Goal: Complete application form

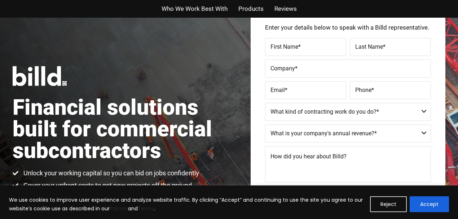
scroll to position [24, 0]
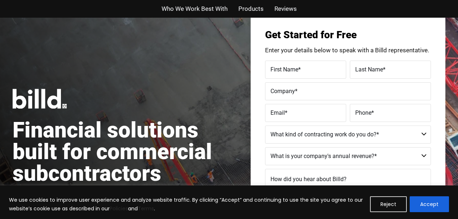
click at [309, 71] on label "First Name *" at bounding box center [305, 69] width 70 height 10
click at [309, 71] on input "First Name *" at bounding box center [305, 70] width 81 height 18
type input "dylester"
click at [395, 70] on label "Last Name *" at bounding box center [390, 69] width 70 height 10
click at [395, 70] on input "Last Name *" at bounding box center [390, 70] width 81 height 18
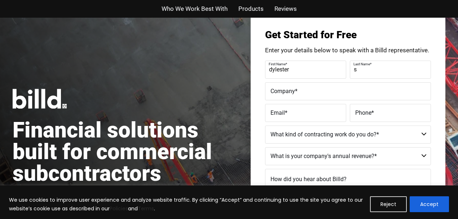
type input "[PERSON_NAME]"
click at [323, 91] on label "Company *" at bounding box center [347, 91] width 155 height 10
click at [323, 91] on input "Company *" at bounding box center [348, 91] width 166 height 18
type input "ecomedge solutions iic"
click at [328, 115] on label "Email *" at bounding box center [305, 112] width 70 height 10
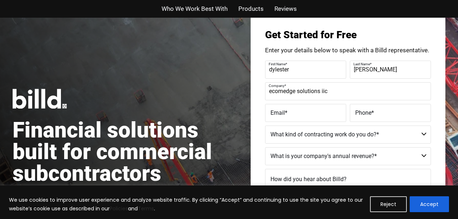
click at [328, 115] on input "Email *" at bounding box center [305, 113] width 81 height 18
type input "[EMAIL_ADDRESS][DOMAIN_NAME]"
click at [391, 112] on label "Phone *" at bounding box center [390, 112] width 70 height 10
click at [391, 112] on input "Phone *" at bounding box center [390, 113] width 81 height 18
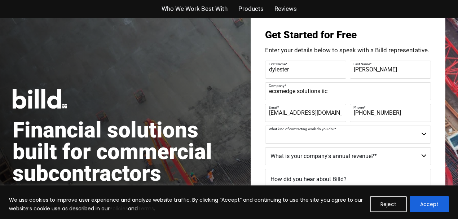
click at [426, 132] on select "Commercial Commercial and Residential Residential Not a Contractor" at bounding box center [348, 134] width 166 height 18
click at [418, 111] on label "Phone *" at bounding box center [389, 107] width 72 height 10
click at [418, 111] on input "[PHONE_NUMBER]" at bounding box center [390, 113] width 81 height 18
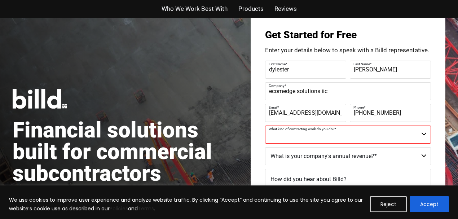
click at [399, 111] on label "Phone *" at bounding box center [389, 107] width 72 height 10
click at [399, 111] on input "[PHONE_NUMBER]" at bounding box center [390, 113] width 81 height 18
click at [391, 111] on label "Phone *" at bounding box center [389, 107] width 72 height 10
click at [391, 111] on input "[PHONE_NUMBER]" at bounding box center [390, 113] width 81 height 18
type input "[PHONE_NUMBER]"
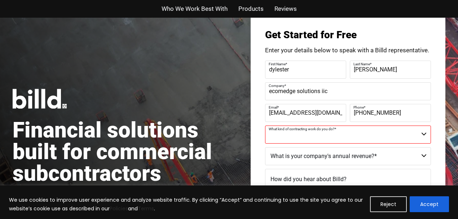
click at [340, 112] on label "Email *" at bounding box center [304, 107] width 72 height 10
click at [340, 112] on input "[EMAIL_ADDRESS][DOMAIN_NAME]" at bounding box center [305, 113] width 81 height 18
type input "d"
click at [336, 92] on input "ecomedge solutions iic" at bounding box center [348, 91] width 166 height 18
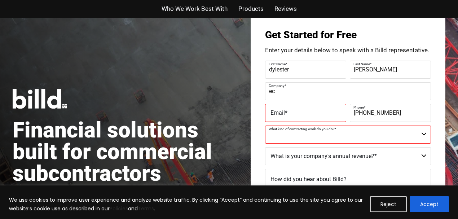
type input "e"
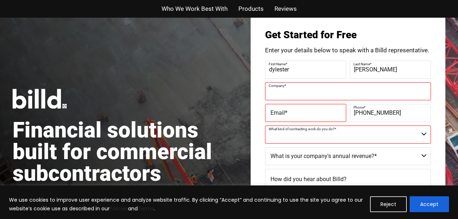
click at [409, 112] on input "[PHONE_NUMBER]" at bounding box center [390, 113] width 81 height 18
type input "("
click at [398, 69] on input "[PERSON_NAME]" at bounding box center [390, 70] width 81 height 18
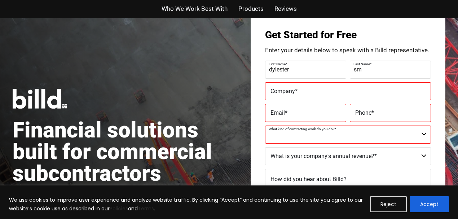
type input "s"
click at [310, 69] on input "dylester" at bounding box center [305, 70] width 81 height 18
type input "d"
